Goal: Complete application form

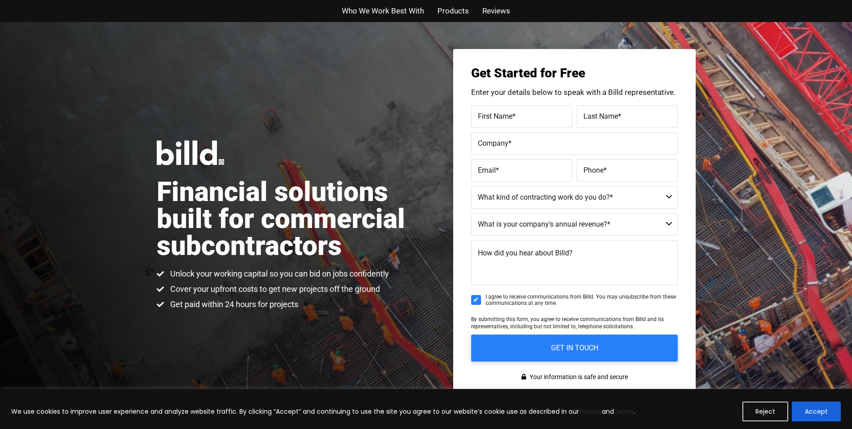
click at [500, 123] on label "First Name *" at bounding box center [522, 116] width 88 height 13
click at [500, 123] on input "First Name *" at bounding box center [521, 116] width 101 height 22
type input "[PERSON_NAME]"
type input "[PERSON_NAME][EMAIL_ADDRESS][PERSON_NAME][DOMAIN_NAME]"
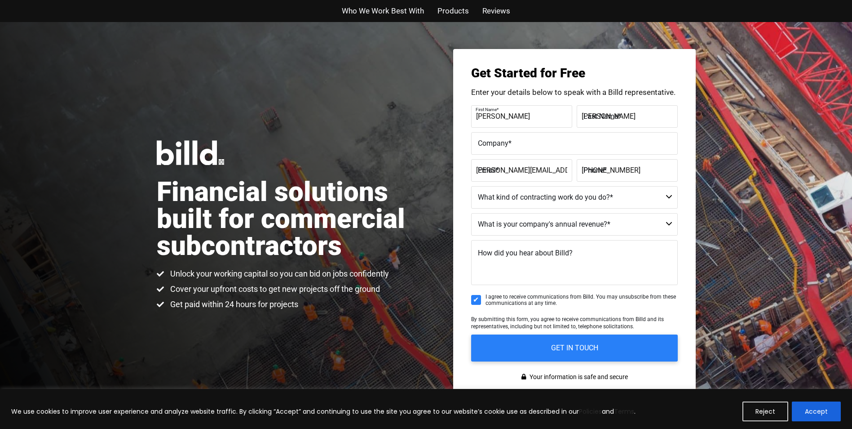
type input "[PHONE_NUMBER]"
click at [669, 196] on select "Commercial Commercial and Residential Residential Not a Contractor" at bounding box center [574, 197] width 207 height 22
select select "Commercial"
click at [471, 186] on select "Commercial Commercial and Residential Residential Not a Contractor" at bounding box center [574, 197] width 207 height 22
click at [670, 221] on select "$40M + $25M - $40M $8M - $25M $4M - $8M $2M - $4M $1M - $2M Less than $1M" at bounding box center [574, 224] width 207 height 22
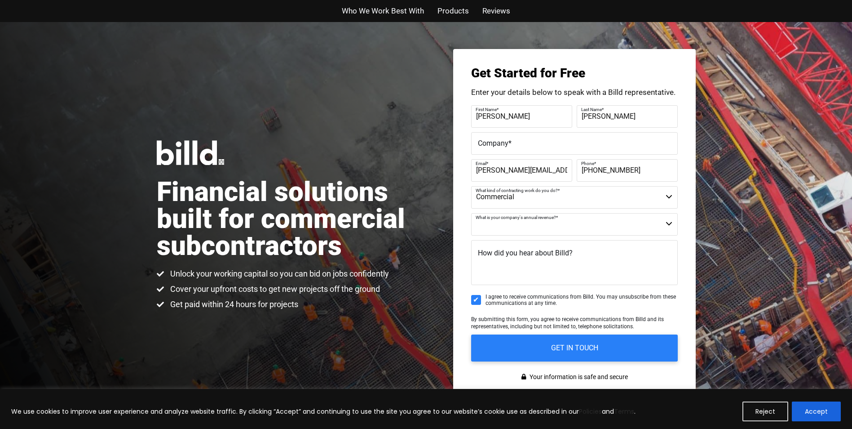
select select "$1M - $2M"
click at [471, 213] on select "$40M + $25M - $40M $8M - $25M $4M - $8M $2M - $4M $1M - $2M Less than $1M" at bounding box center [574, 224] width 207 height 22
click at [518, 252] on span "How did you hear about Billd?" at bounding box center [525, 252] width 95 height 9
click at [518, 252] on textarea "How did you hear about Billd?" at bounding box center [574, 262] width 207 height 45
drag, startPoint x: 526, startPoint y: 257, endPoint x: 443, endPoint y: 259, distance: 83.1
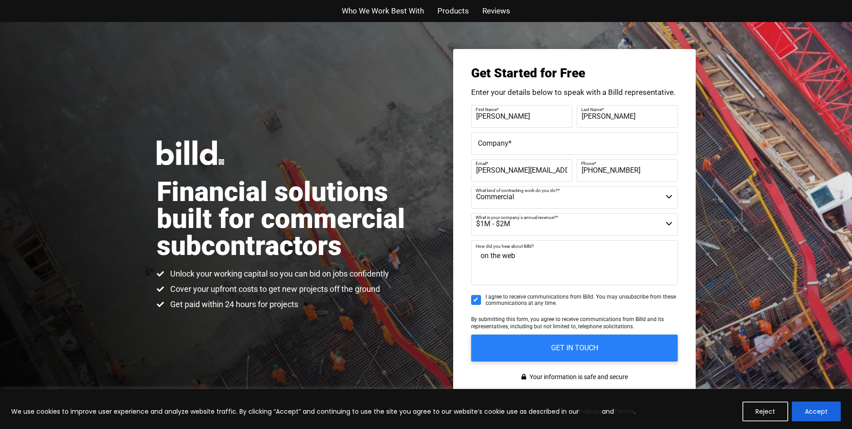
click at [443, 259] on div "Financial solutions built for commercial subcontractors Unlock your working cap…" at bounding box center [426, 225] width 852 height 406
type textarea "In the web"
click at [554, 349] on input "GET IN TOUCH" at bounding box center [574, 347] width 217 height 28
click at [534, 147] on label "Company *" at bounding box center [574, 143] width 193 height 13
click at [534, 147] on input "Company *" at bounding box center [574, 143] width 207 height 22
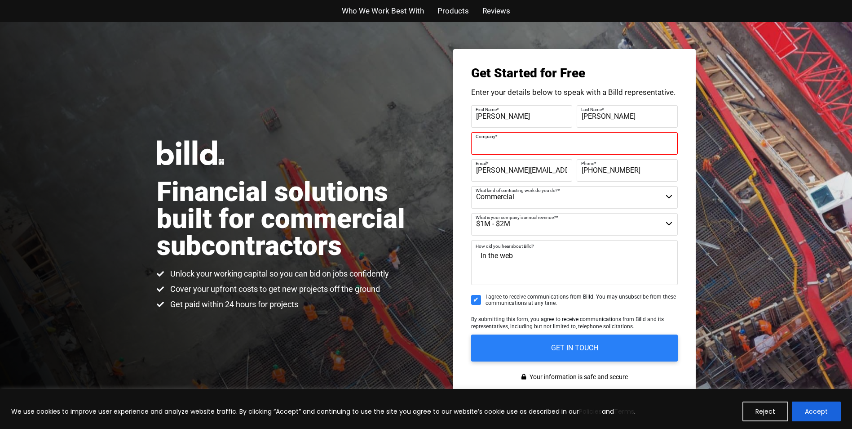
type input "u"
type input "Canadian Solar US Module Manufacturing"
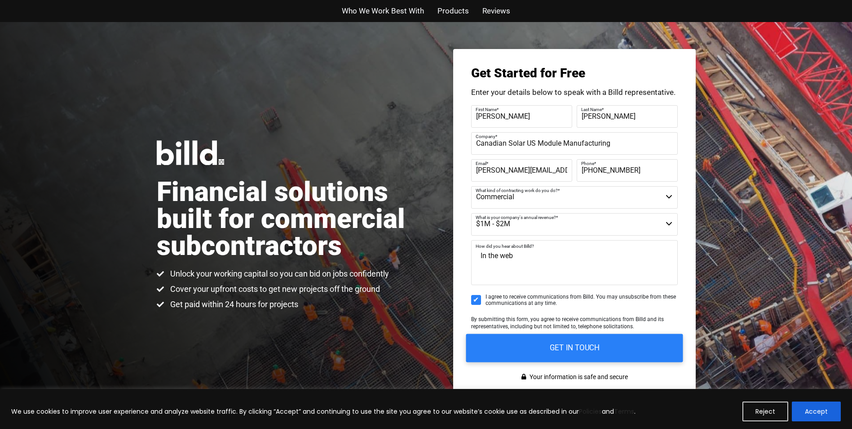
click at [560, 344] on input "GET IN TOUCH" at bounding box center [574, 347] width 217 height 28
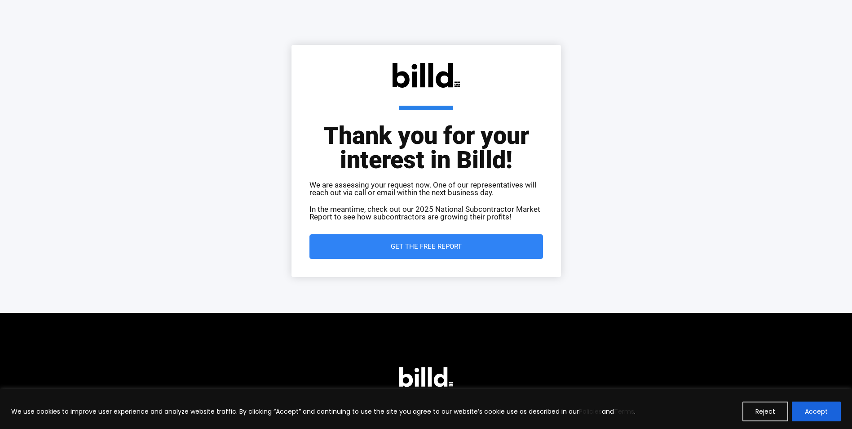
click at [417, 247] on span "Get the Free Report" at bounding box center [426, 246] width 71 height 7
